Goal: Obtain resource: Download file/media

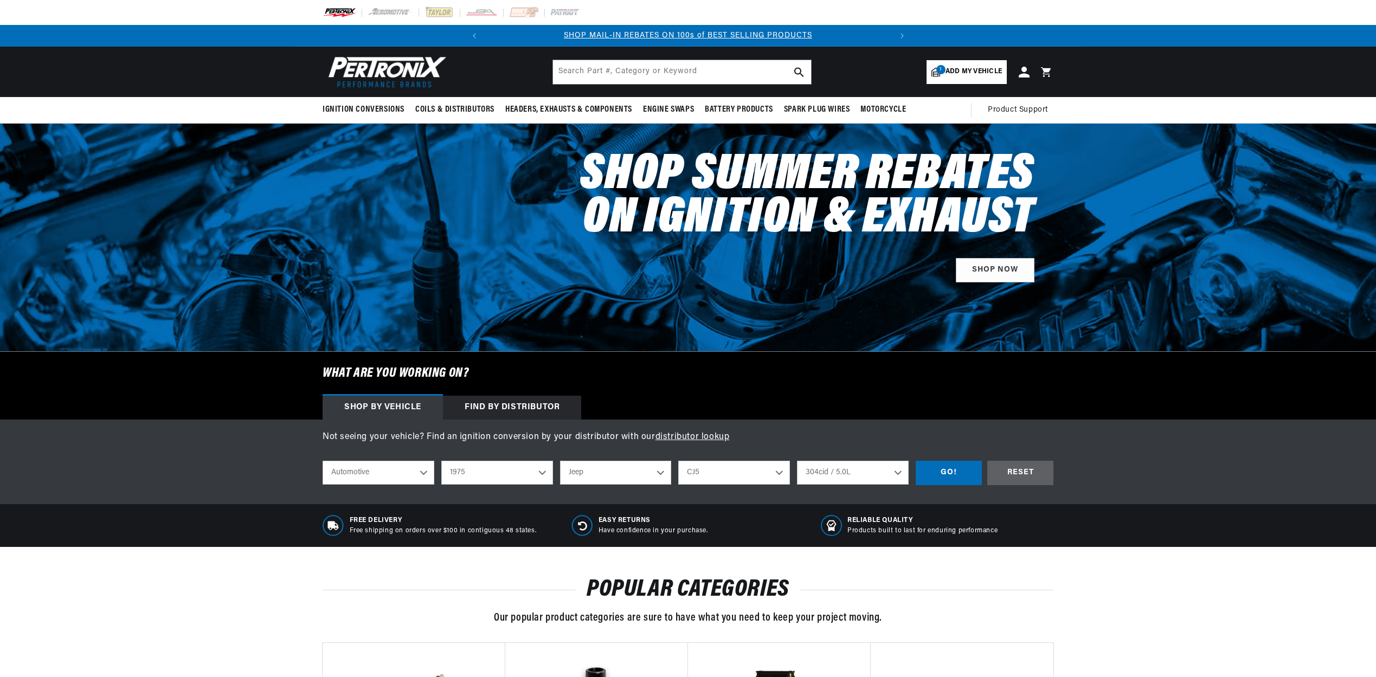
select select "1975"
select select "Jeep"
select select "CJ5"
select select "304cid-5.0L"
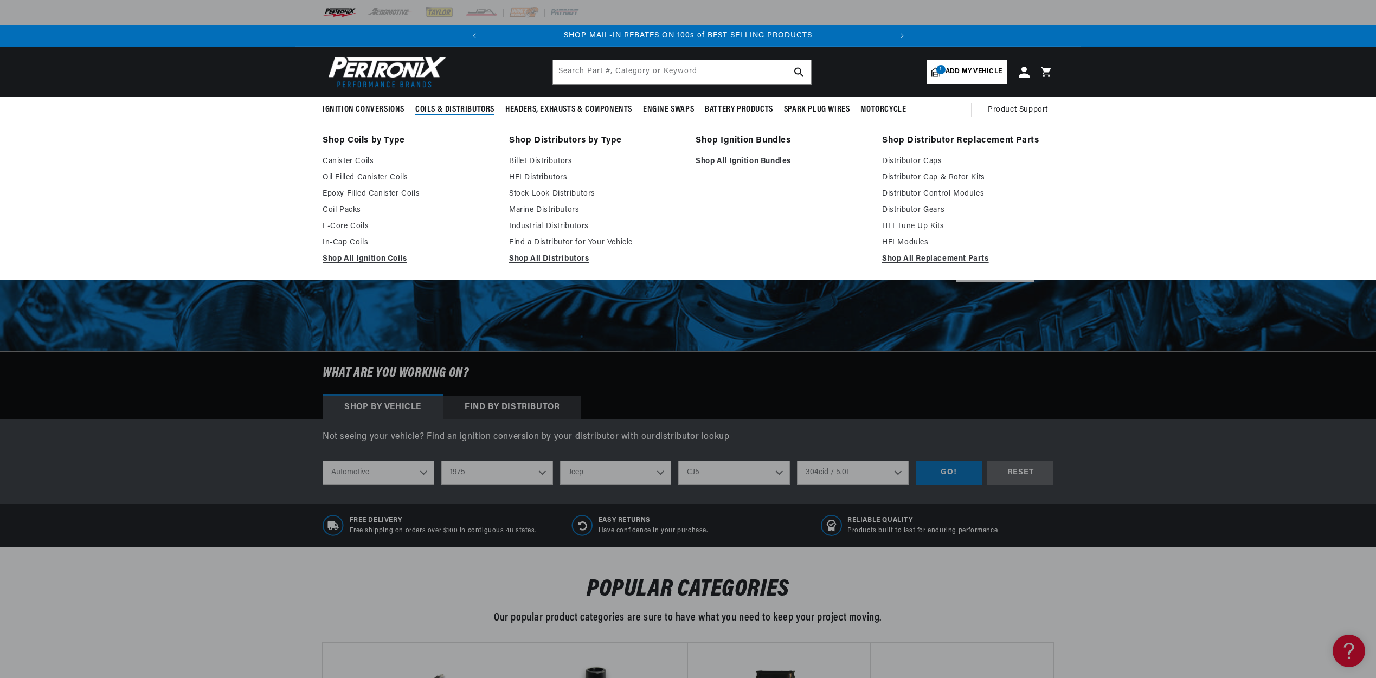
click at [470, 107] on span "Coils & Distributors" at bounding box center [454, 109] width 79 height 11
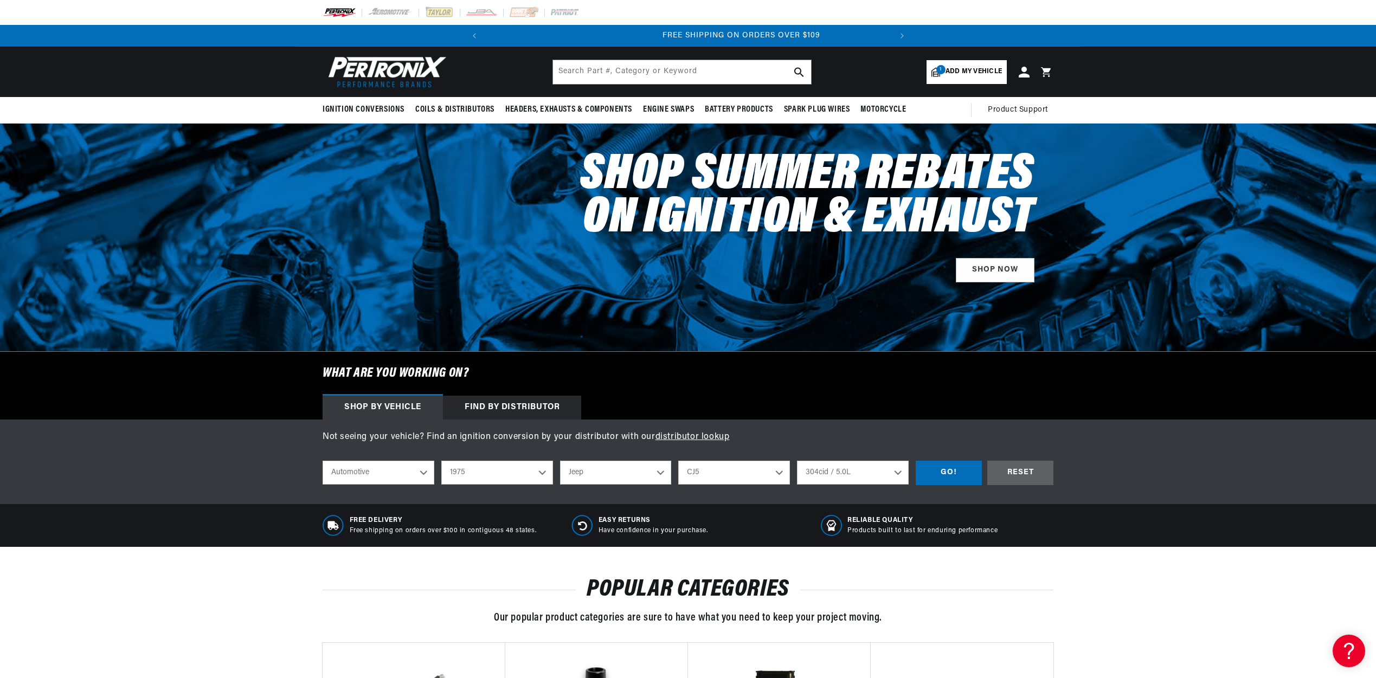
scroll to position [0, 405]
click at [964, 475] on div "GO!" at bounding box center [949, 473] width 66 height 24
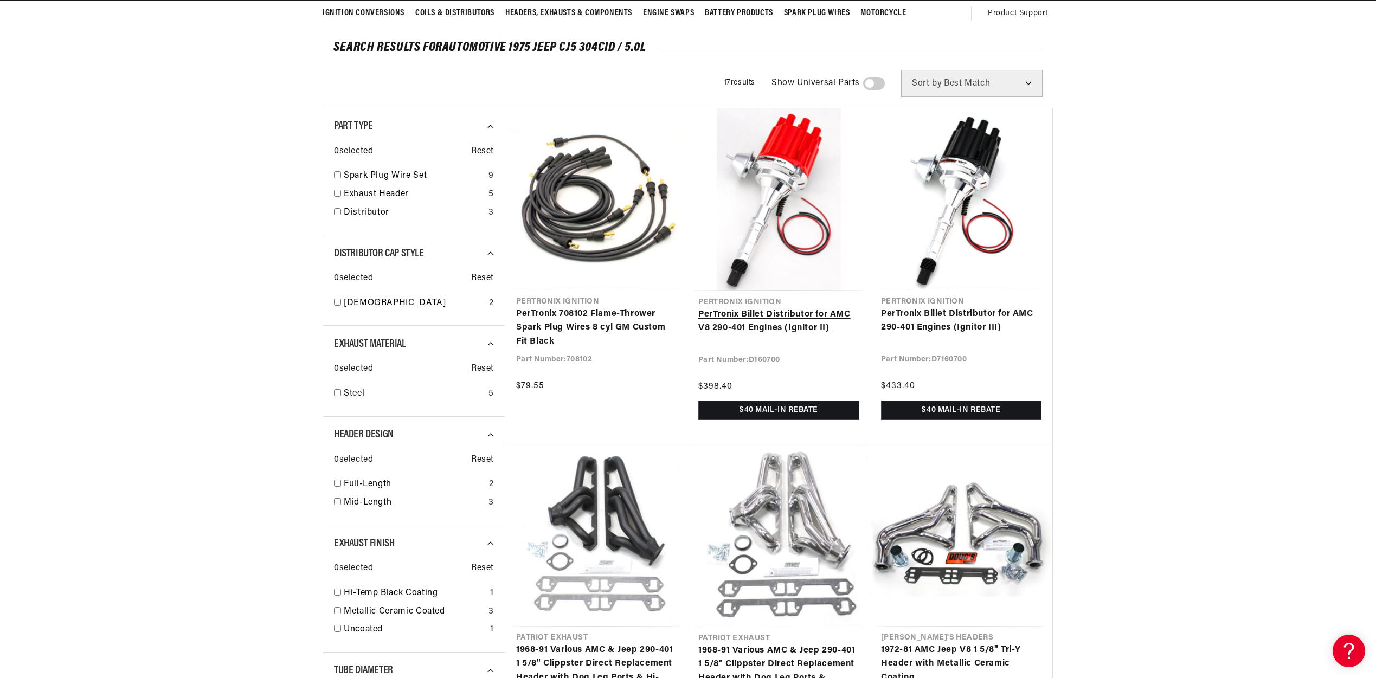
scroll to position [0, 405]
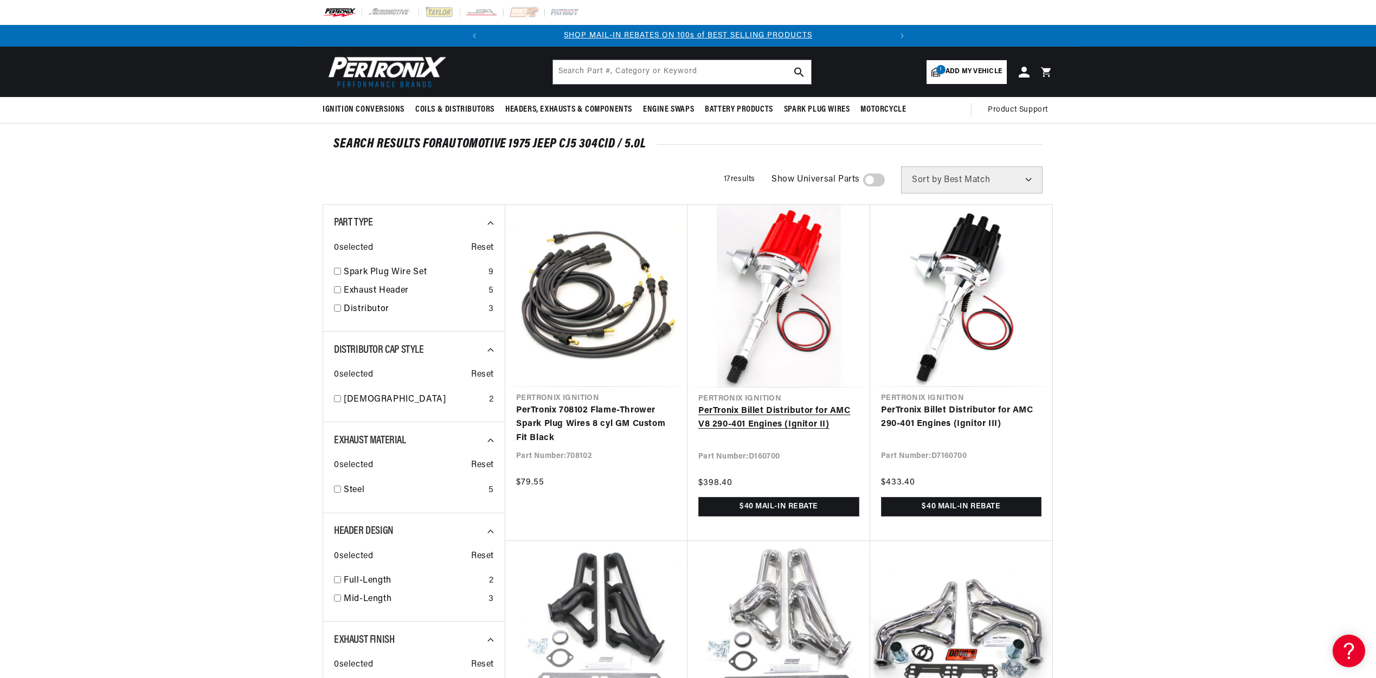
click at [794, 421] on link "PerTronix Billet Distributor for AMC V8 290-401 Engines (Ignitor II)" at bounding box center [778, 418] width 161 height 28
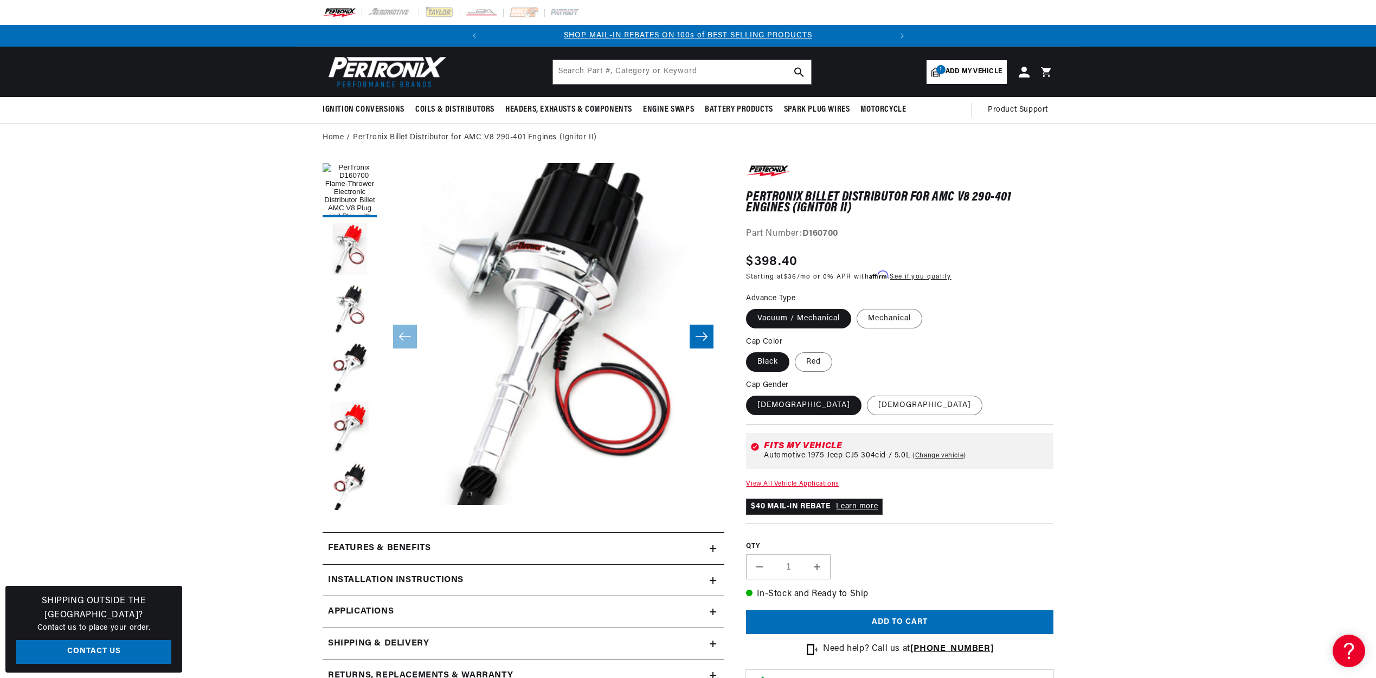
scroll to position [0, 405]
click at [352, 253] on button "Load image 2 in gallery view" at bounding box center [350, 250] width 54 height 54
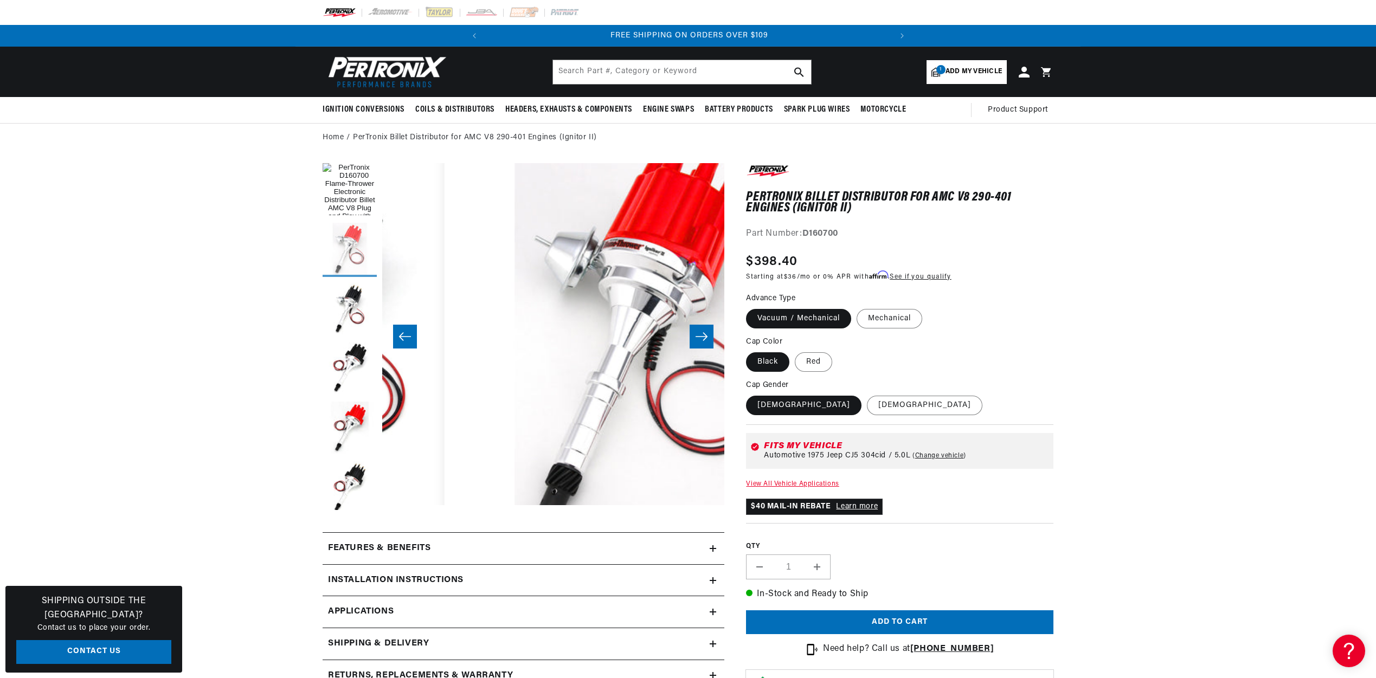
scroll to position [0, 342]
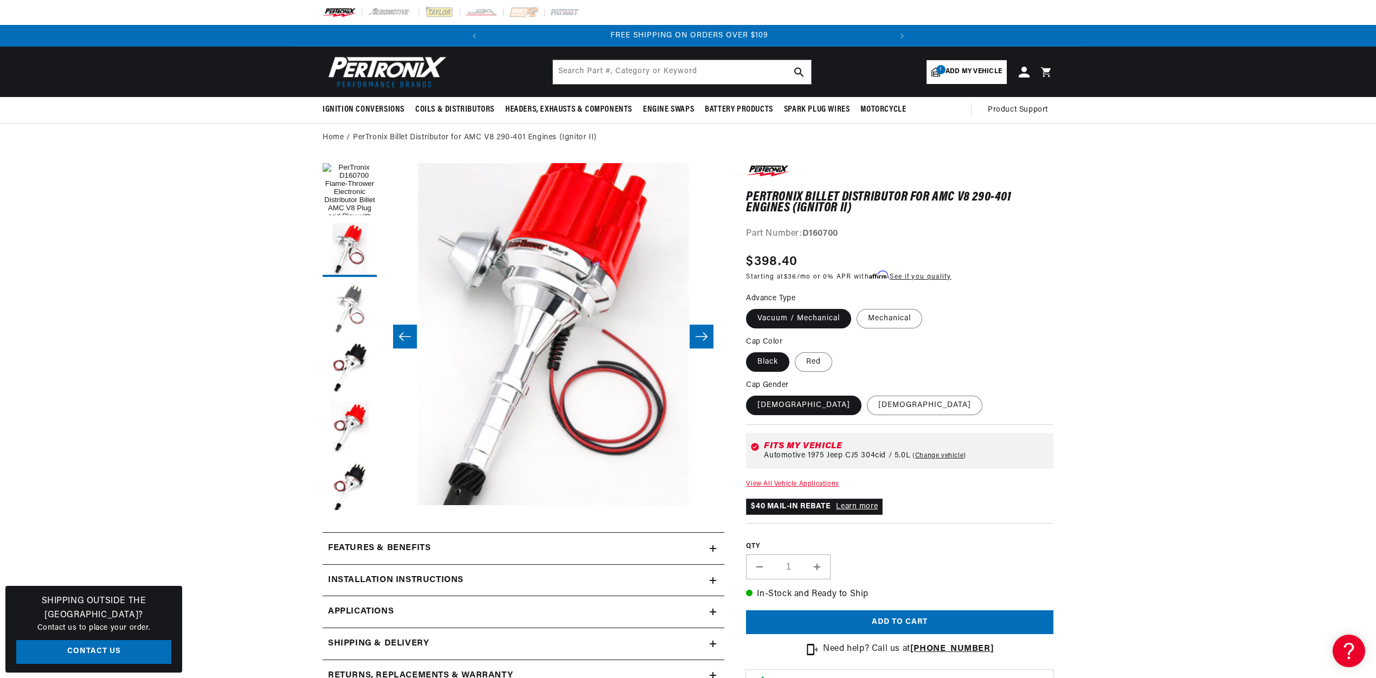
click at [352, 310] on button "Load image 3 in gallery view" at bounding box center [350, 309] width 54 height 54
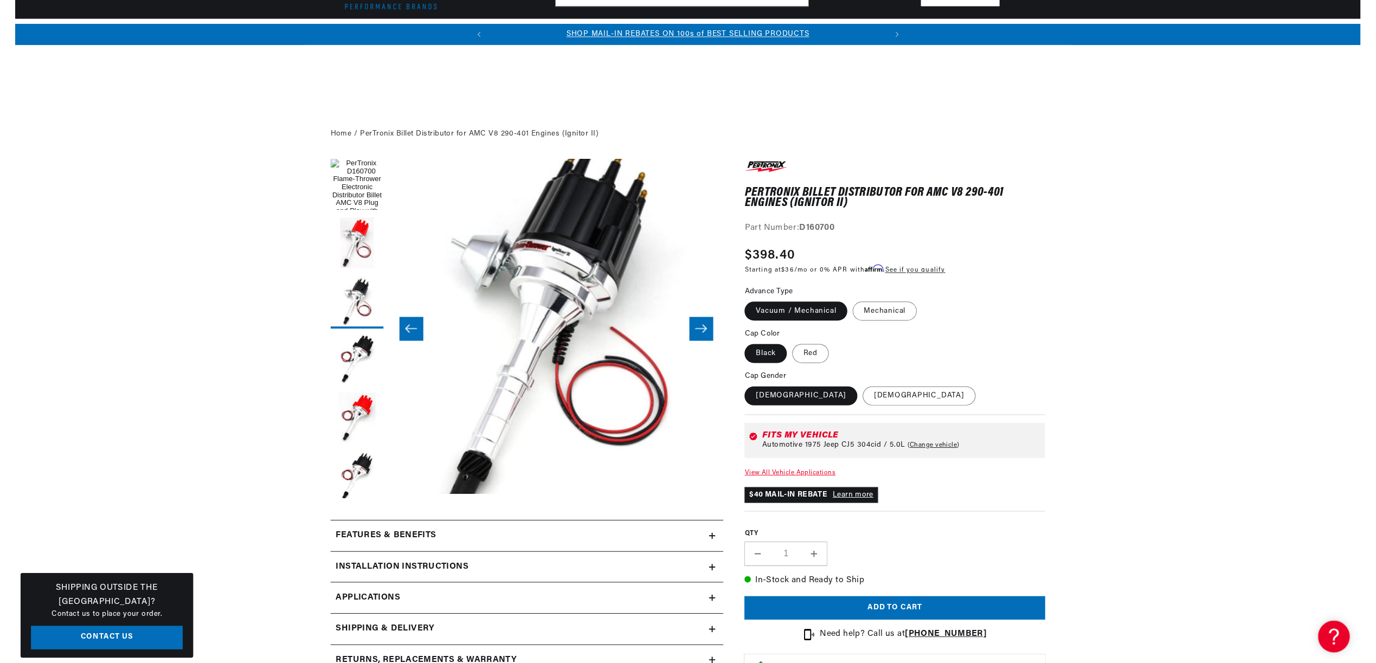
scroll to position [281, 0]
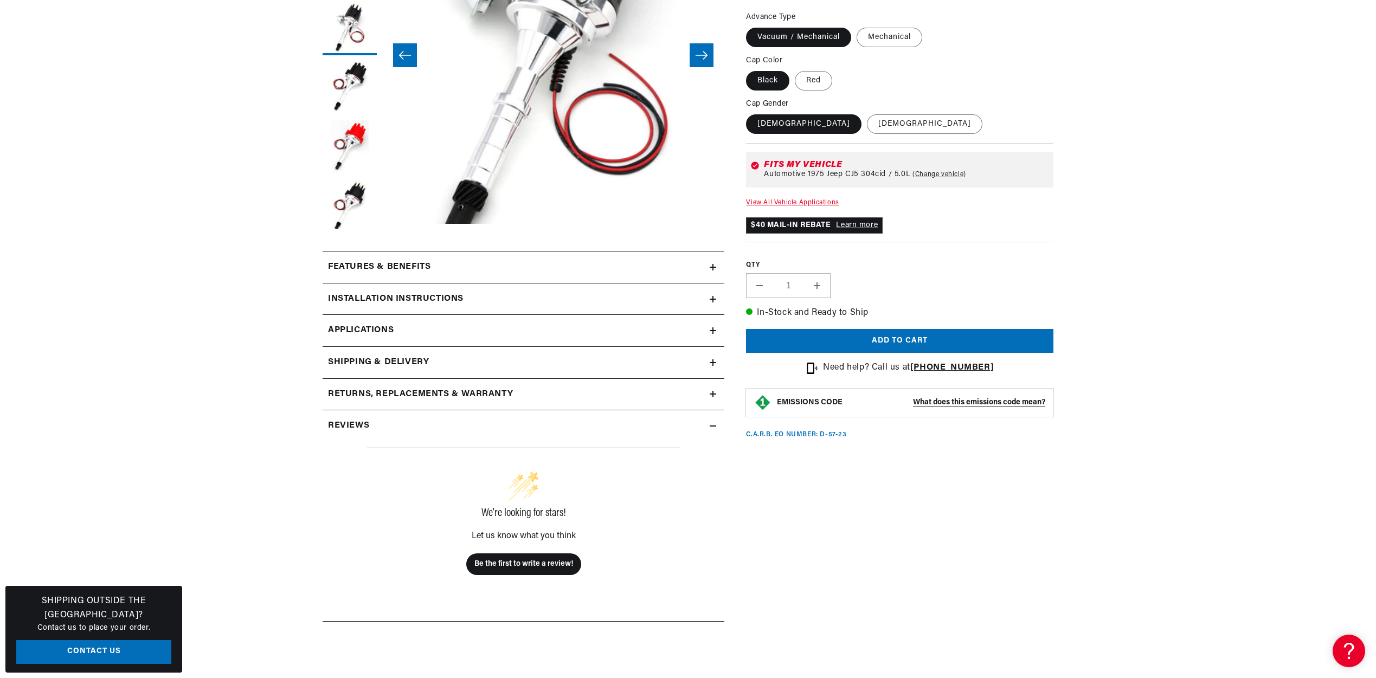
click at [410, 302] on h2 "Installation instructions" at bounding box center [396, 299] width 136 height 14
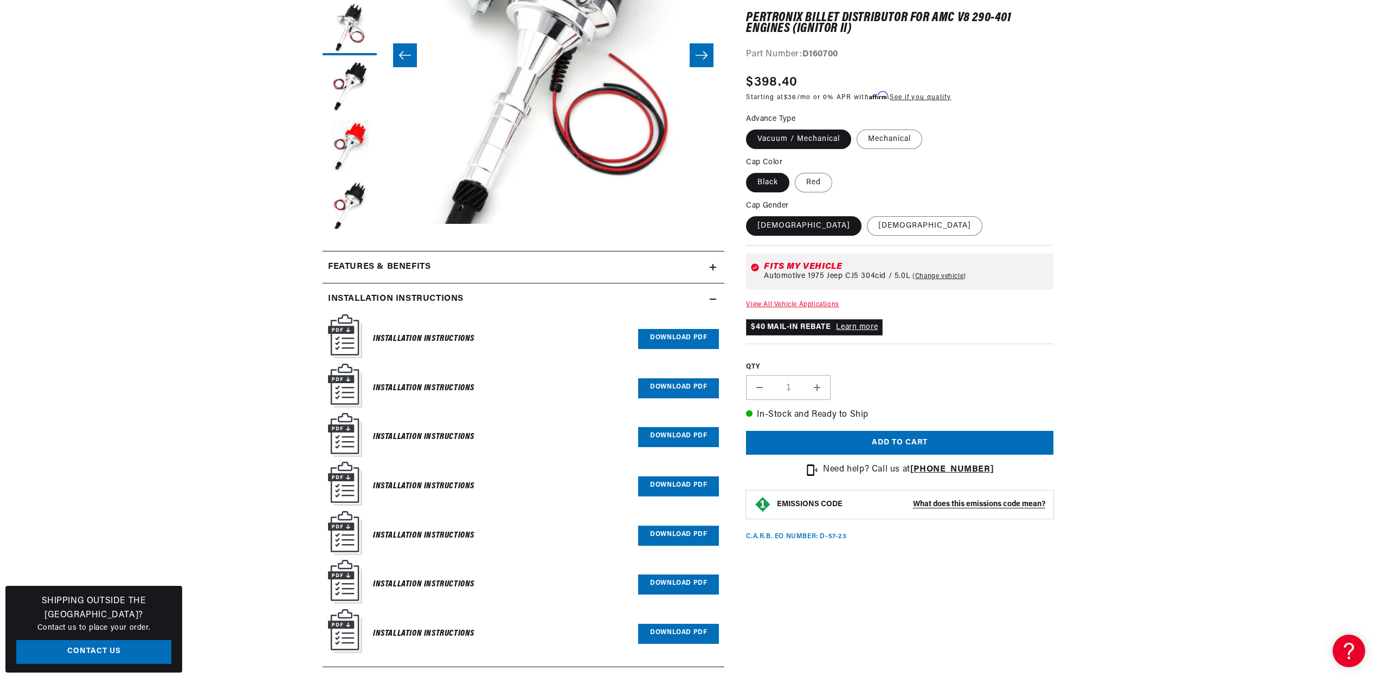
click at [672, 343] on link "Download PDF" at bounding box center [678, 339] width 81 height 20
